Goal: Information Seeking & Learning: Learn about a topic

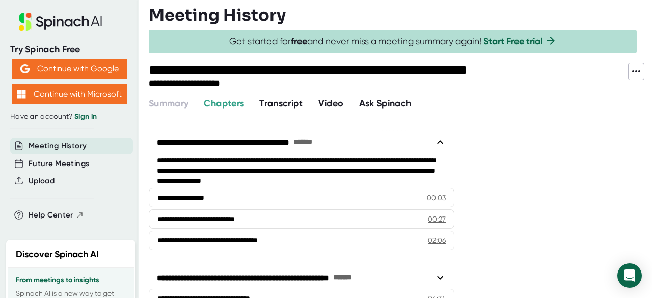
click at [332, 106] on span "Video" at bounding box center [330, 103] width 25 height 11
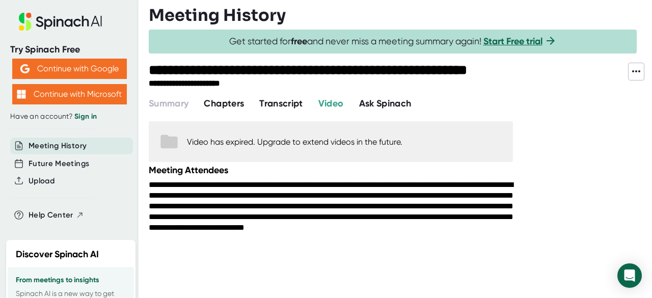
click at [218, 101] on span "Chapters" at bounding box center [224, 103] width 40 height 11
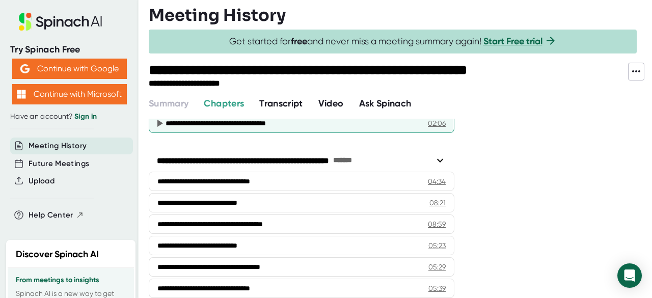
scroll to position [127, 0]
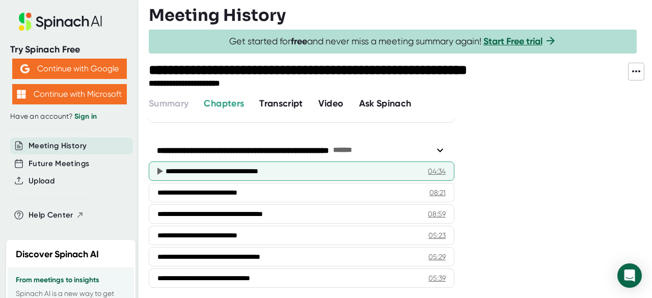
click at [160, 170] on icon at bounding box center [160, 170] width 6 height 7
click at [158, 170] on icon at bounding box center [160, 170] width 6 height 7
click at [440, 169] on div "04:34" at bounding box center [437, 171] width 18 height 10
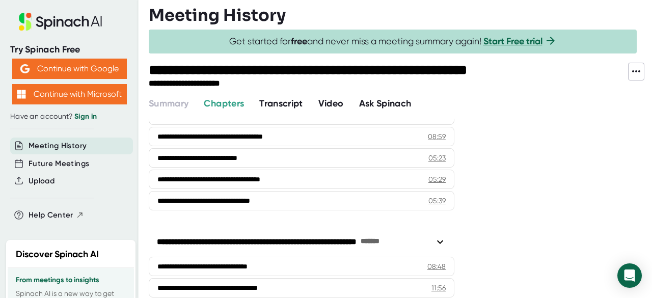
scroll to position [0, 0]
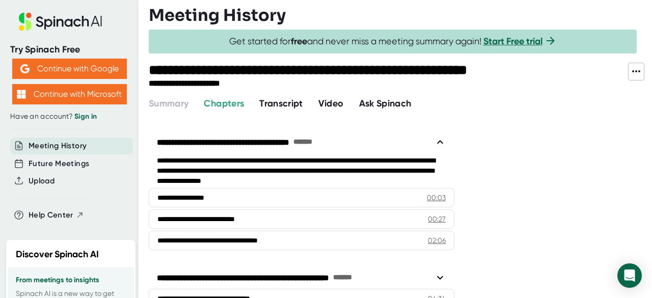
click at [329, 104] on span "Video" at bounding box center [330, 103] width 25 height 11
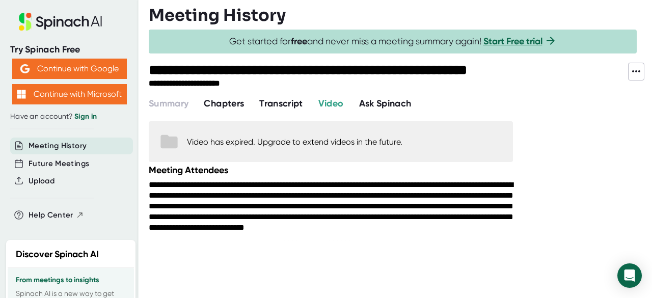
click at [274, 103] on span "Transcript" at bounding box center [281, 103] width 44 height 11
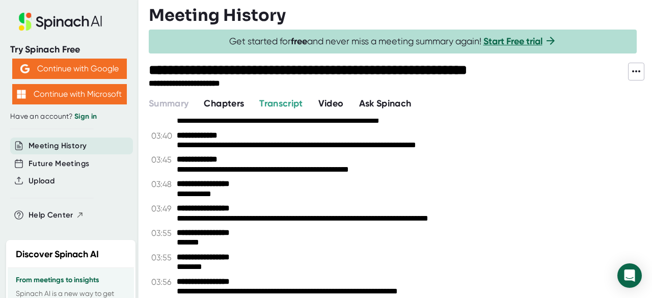
scroll to position [1707, 0]
